Goal: Check status: Check status

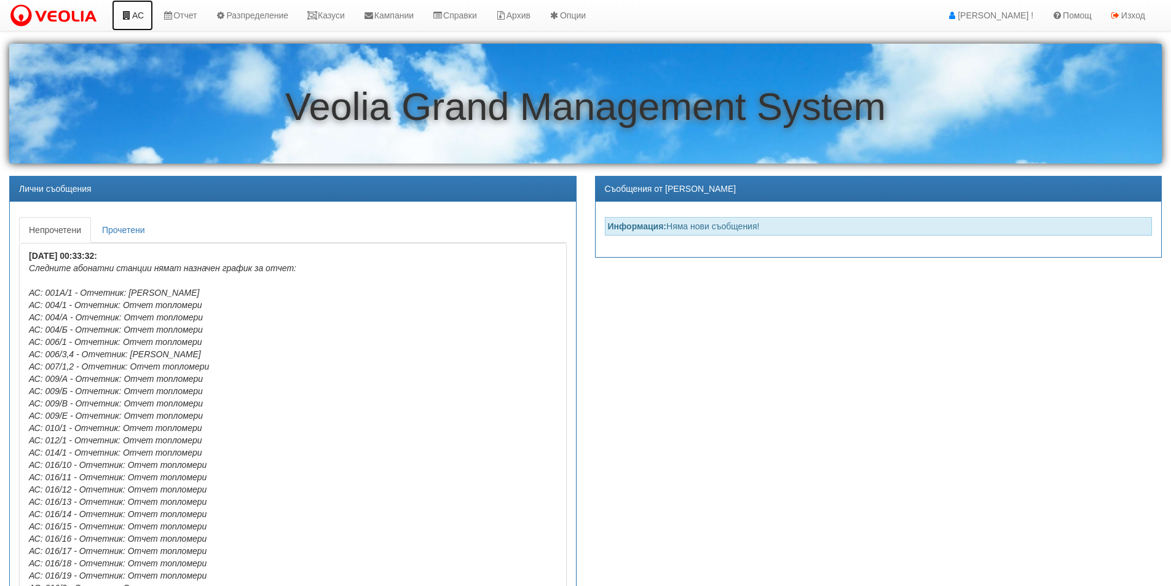
click at [144, 19] on link "АС" at bounding box center [132, 15] width 41 height 31
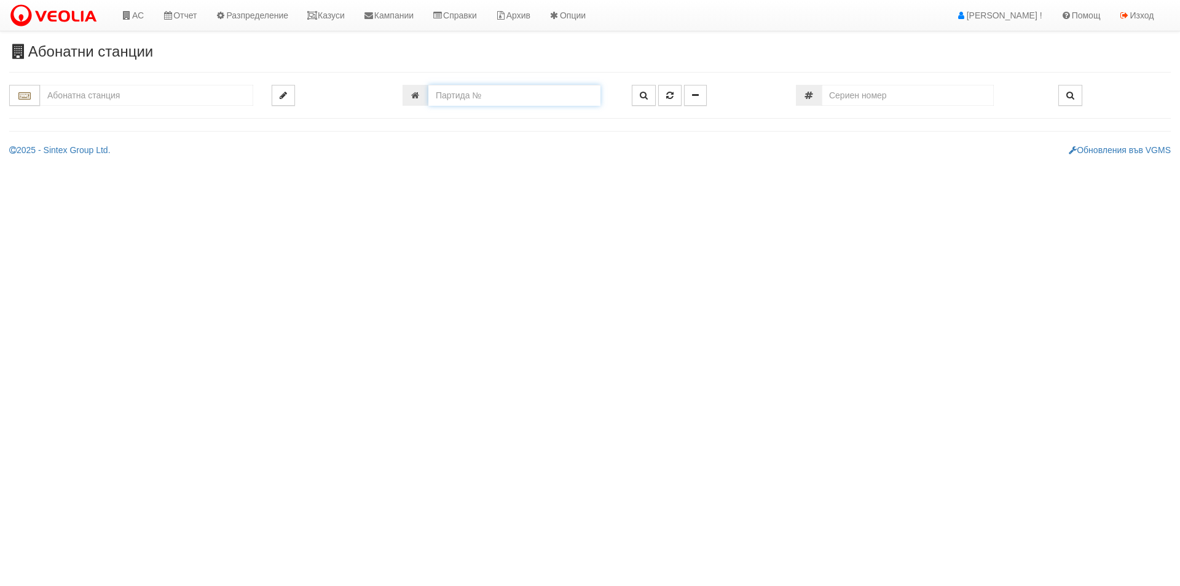
click at [471, 100] on input "number" at bounding box center [514, 95] width 172 height 21
type input "9323"
type input "083/1 - "ВЕОЛИЯ ЕНЕРДЖИ ВАРНА " ЕАД"
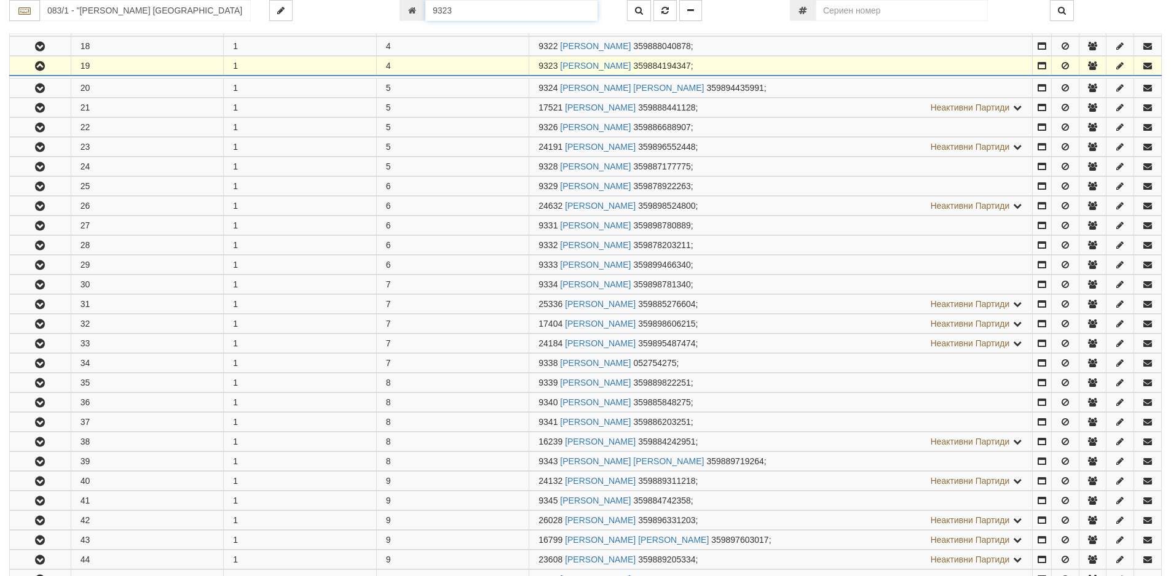
scroll to position [597, 0]
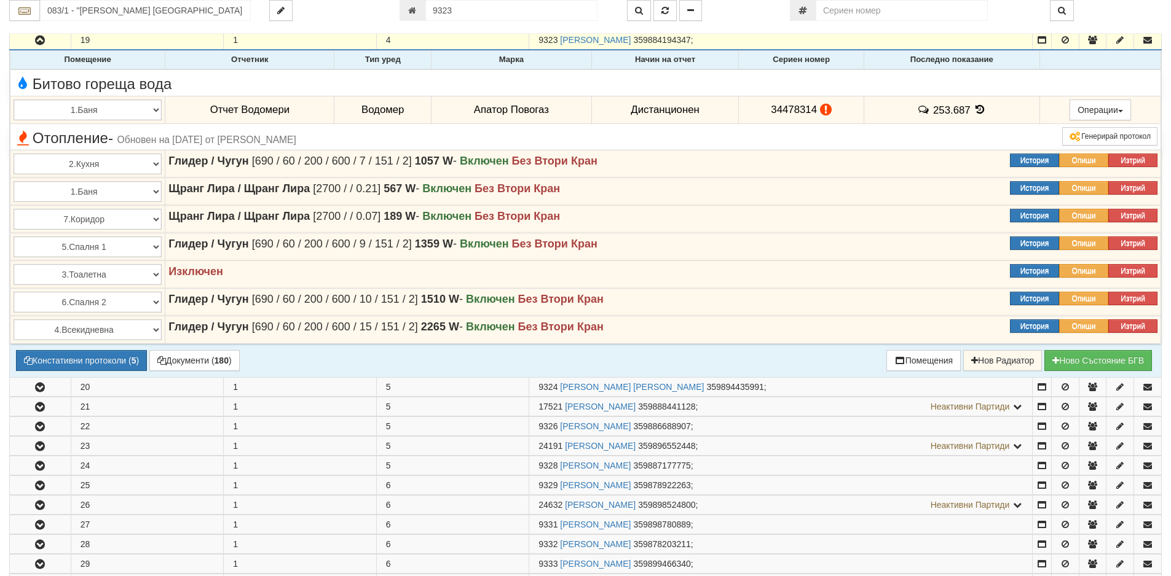
click at [978, 112] on icon at bounding box center [980, 109] width 14 height 10
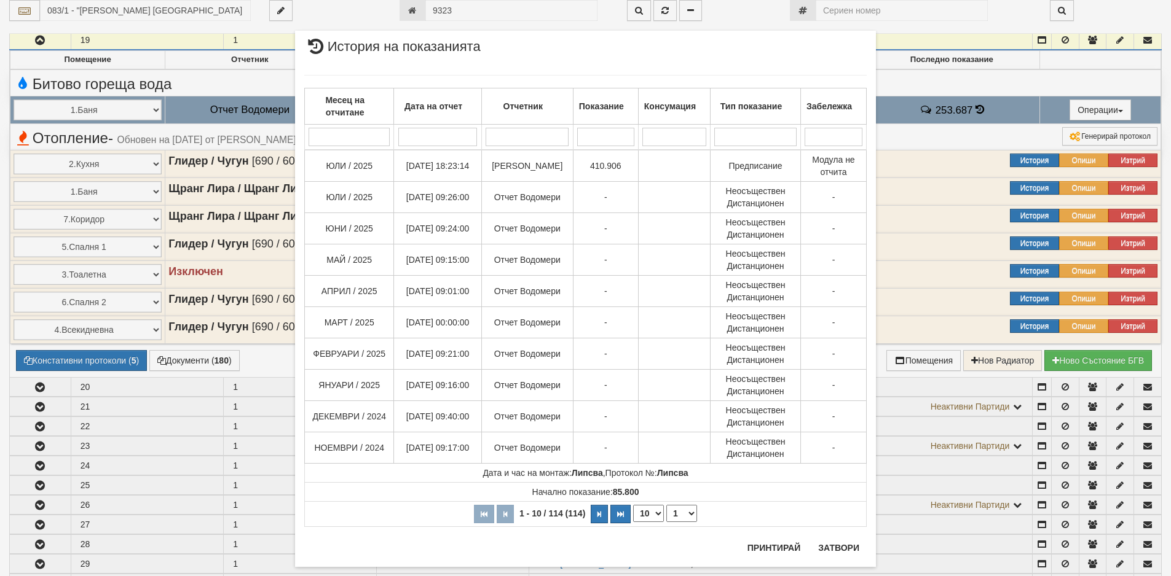
click at [653, 510] on select "10 20 30 40" at bounding box center [648, 513] width 31 height 17
select select "40"
click at [633, 522] on select "10 20 30 40" at bounding box center [648, 513] width 31 height 17
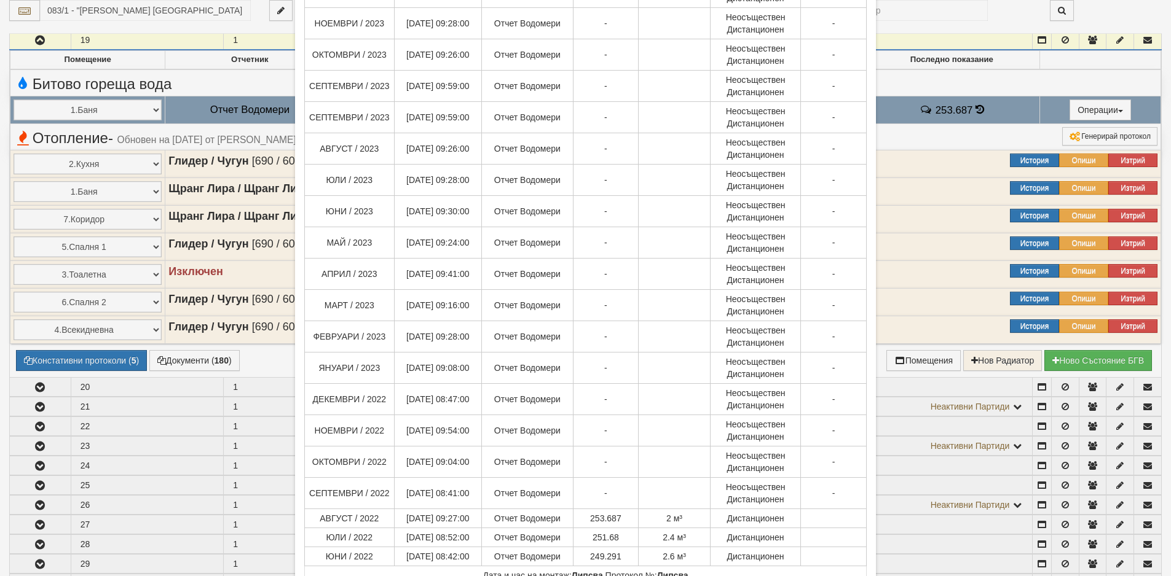
scroll to position [922, 0]
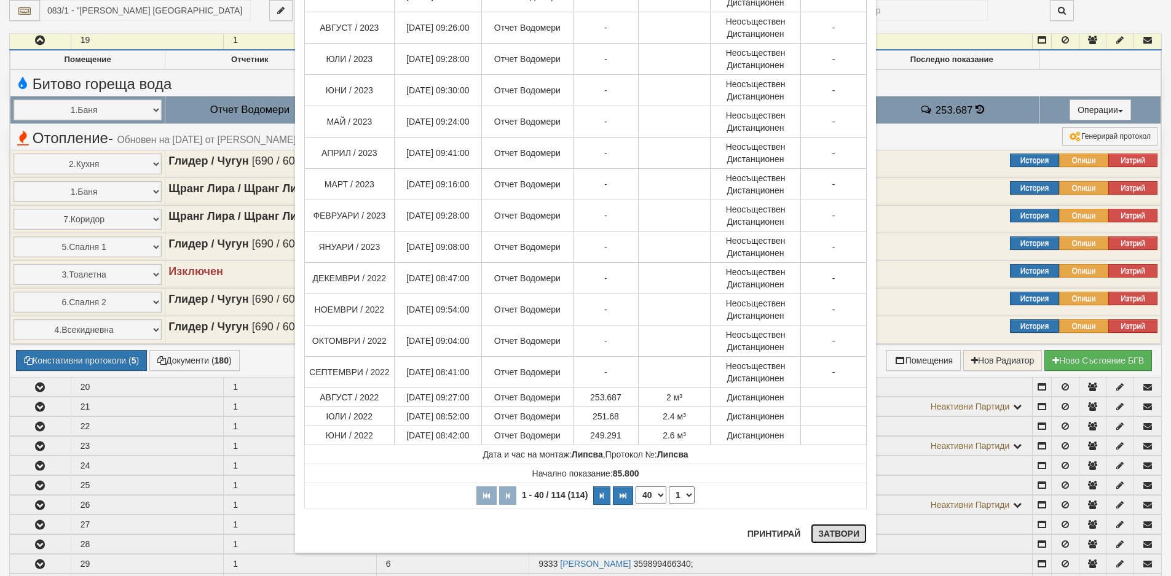
click at [826, 539] on button "Затвори" at bounding box center [838, 534] width 56 height 20
